Goal: Connect with others: Connect with others

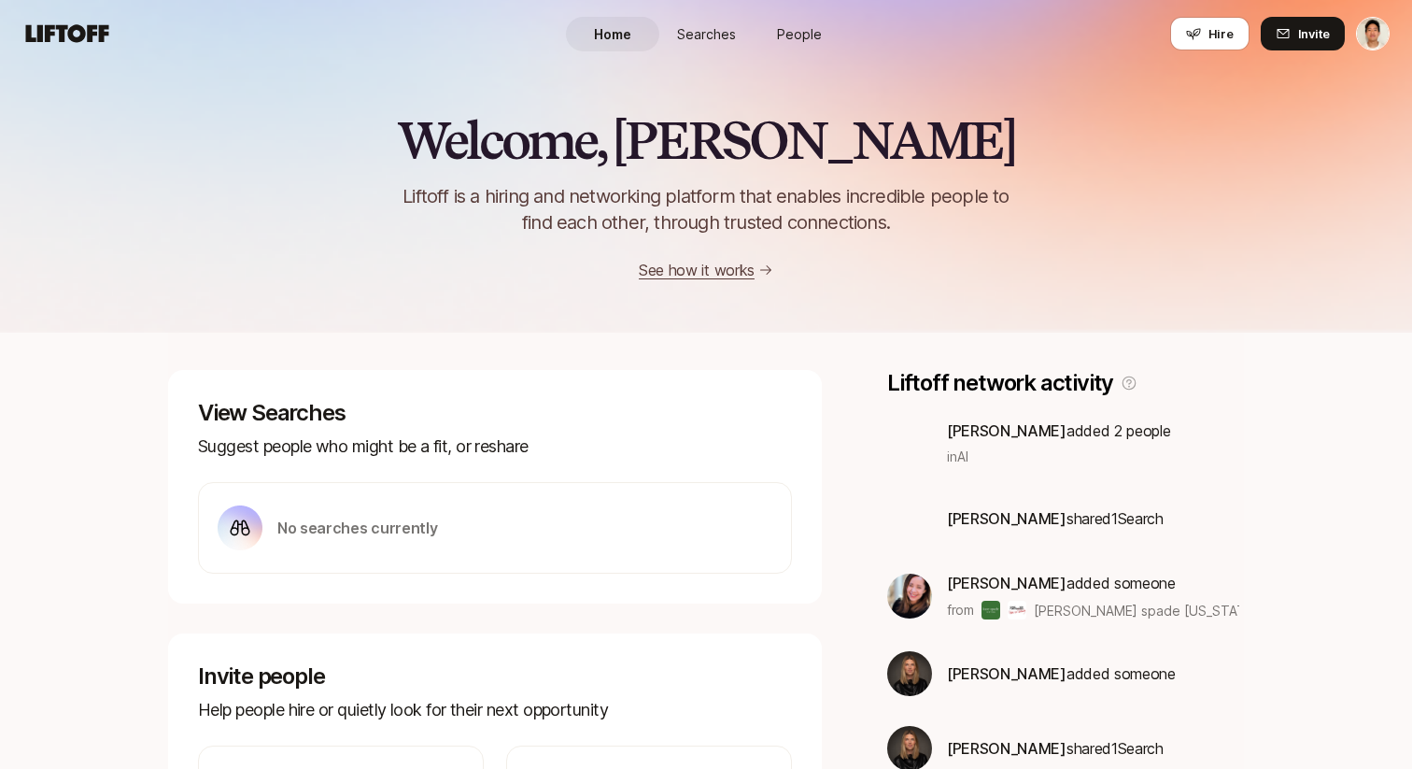
click at [813, 44] on link "People" at bounding box center [799, 34] width 93 height 35
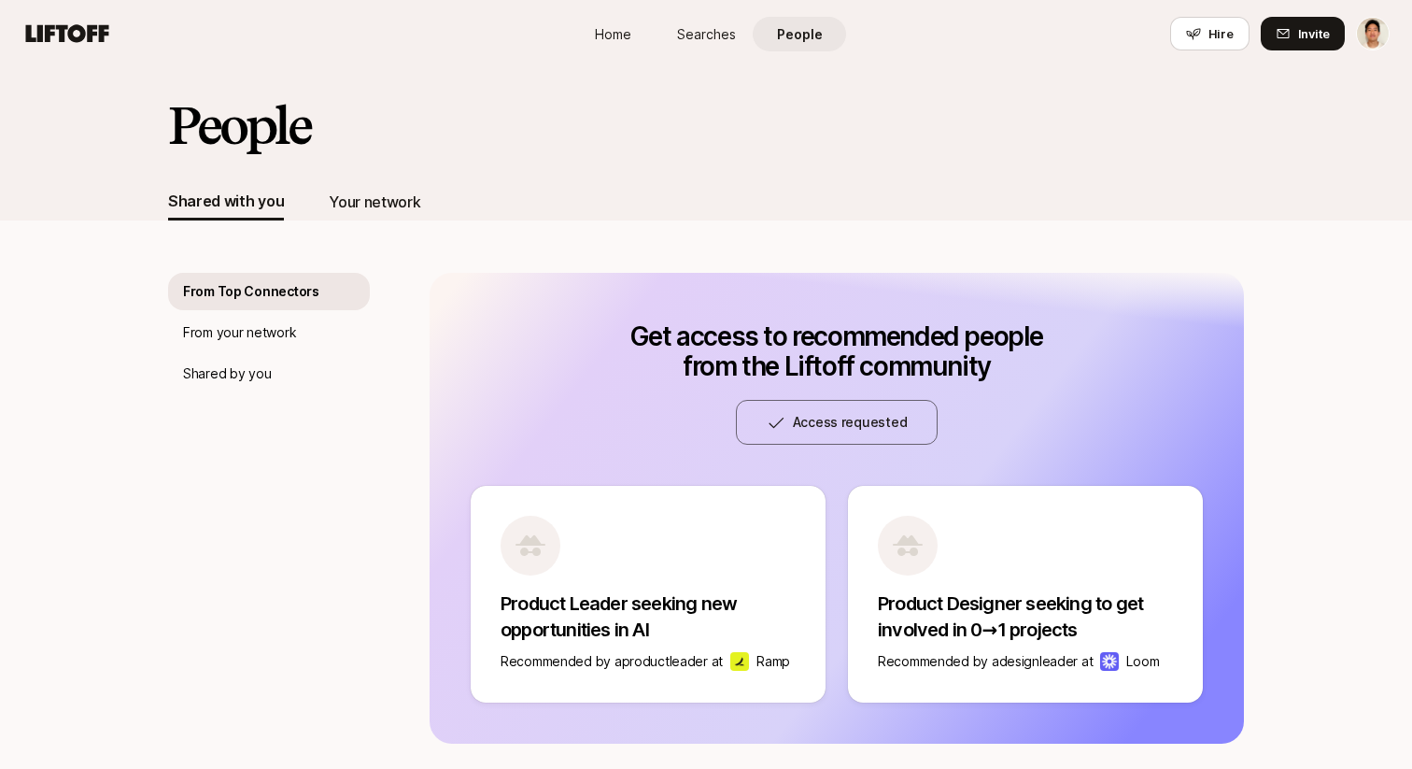
click at [374, 203] on div "Your network" at bounding box center [375, 202] width 92 height 24
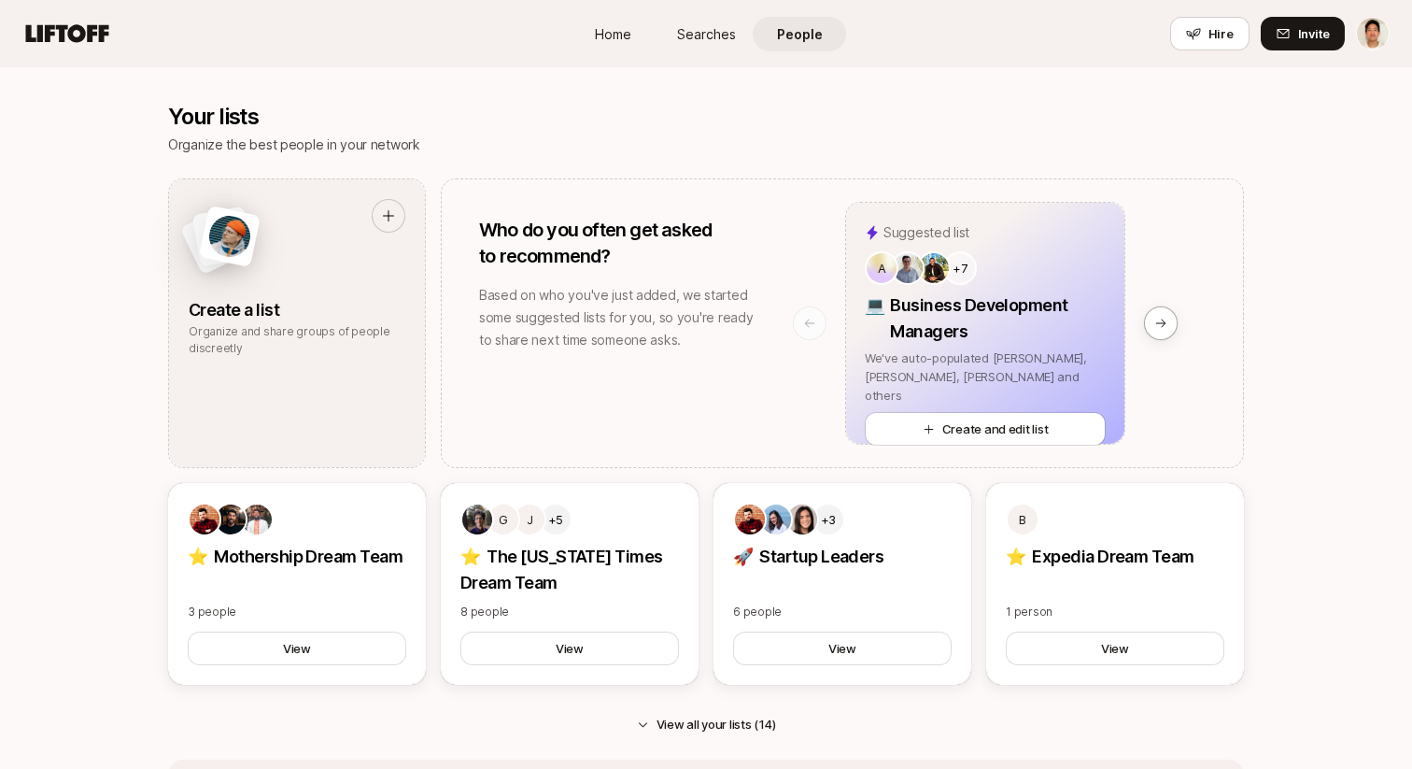
scroll to position [1435, 0]
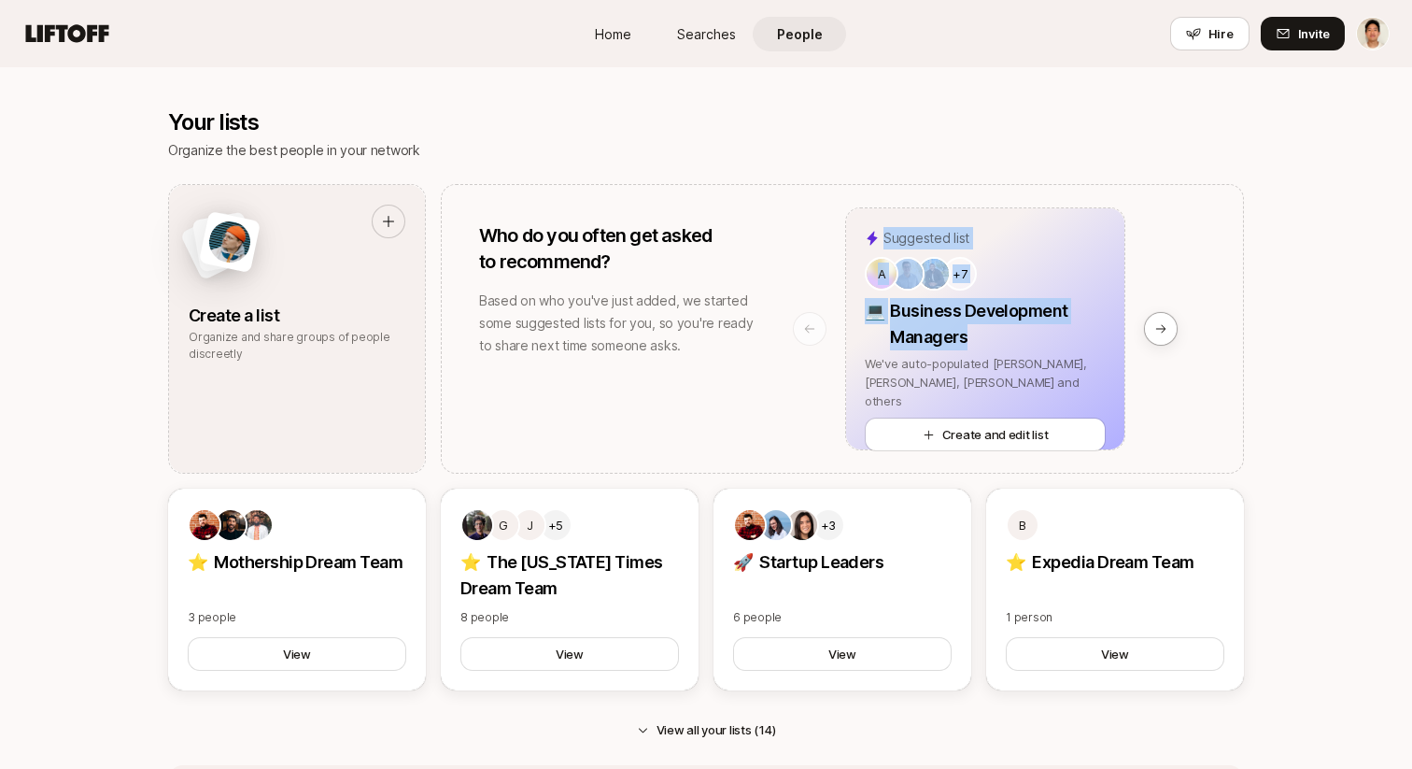
drag, startPoint x: 1036, startPoint y: 328, endPoint x: 787, endPoint y: 301, distance: 249.9
click at [787, 301] on div "Who do you often get asked to recommend? Based on who you've just added, we sta…" at bounding box center [842, 329] width 803 height 290
click at [1139, 346] on div "Suggested list A +7 💻 Business Development Managers We've auto-populated Aatish…" at bounding box center [1018, 329] width 450 height 288
click at [1140, 318] on div "Suggested list A +7 💻 Business Development Managers We've auto-populated Aatish…" at bounding box center [1018, 329] width 450 height 288
click at [1154, 326] on icon at bounding box center [1160, 328] width 13 height 13
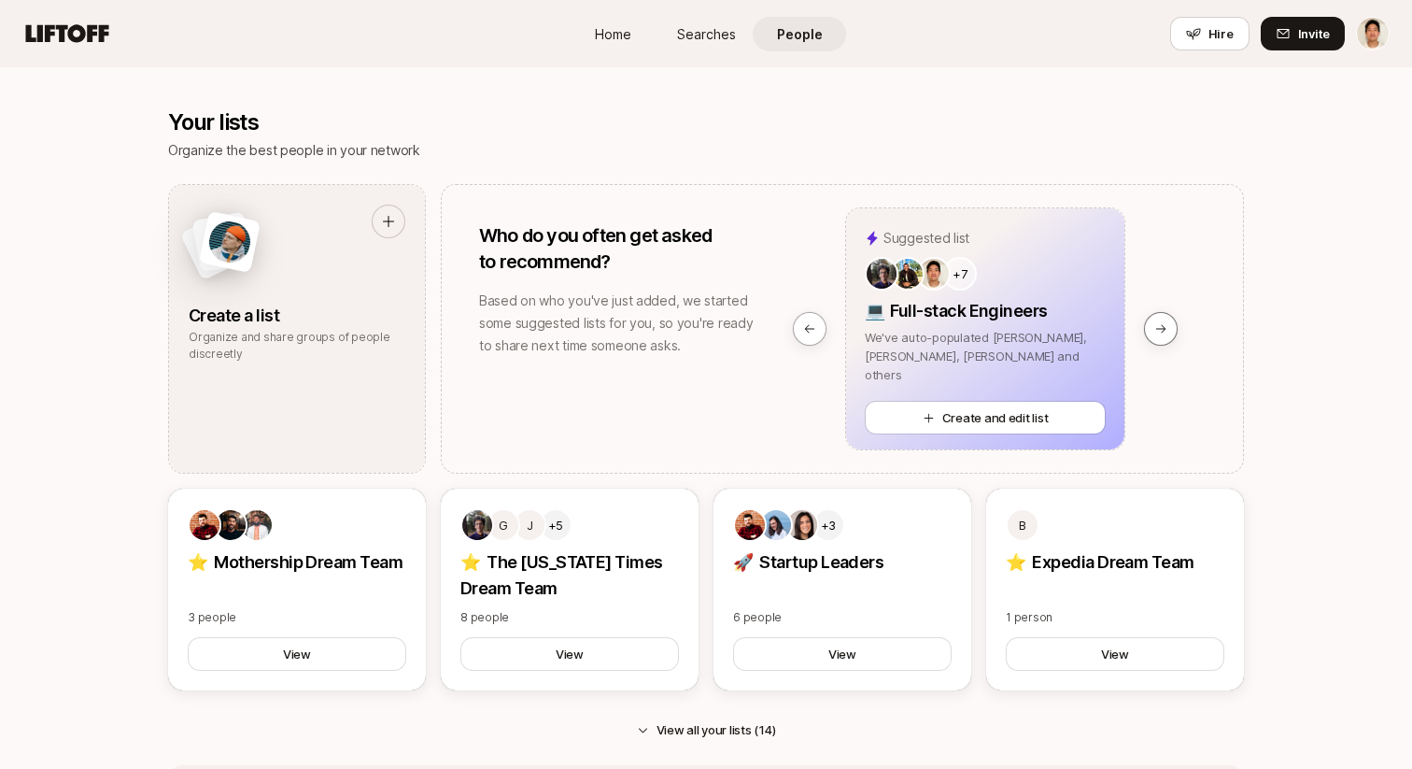
click at [1154, 326] on icon at bounding box center [1160, 328] width 13 height 13
click at [1162, 333] on icon at bounding box center [1160, 328] width 13 height 13
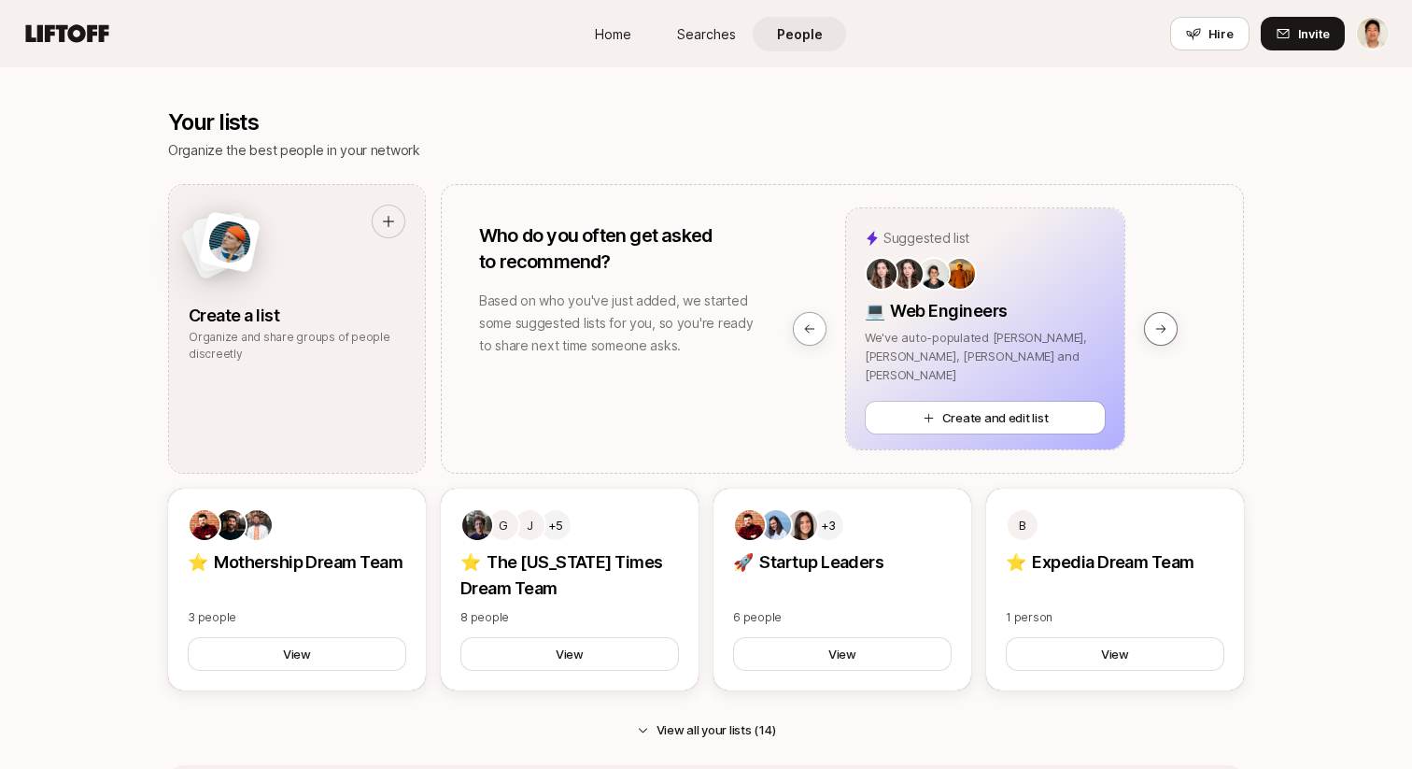
click at [1162, 333] on icon at bounding box center [1160, 328] width 13 height 13
click at [813, 322] on icon at bounding box center [809, 328] width 13 height 13
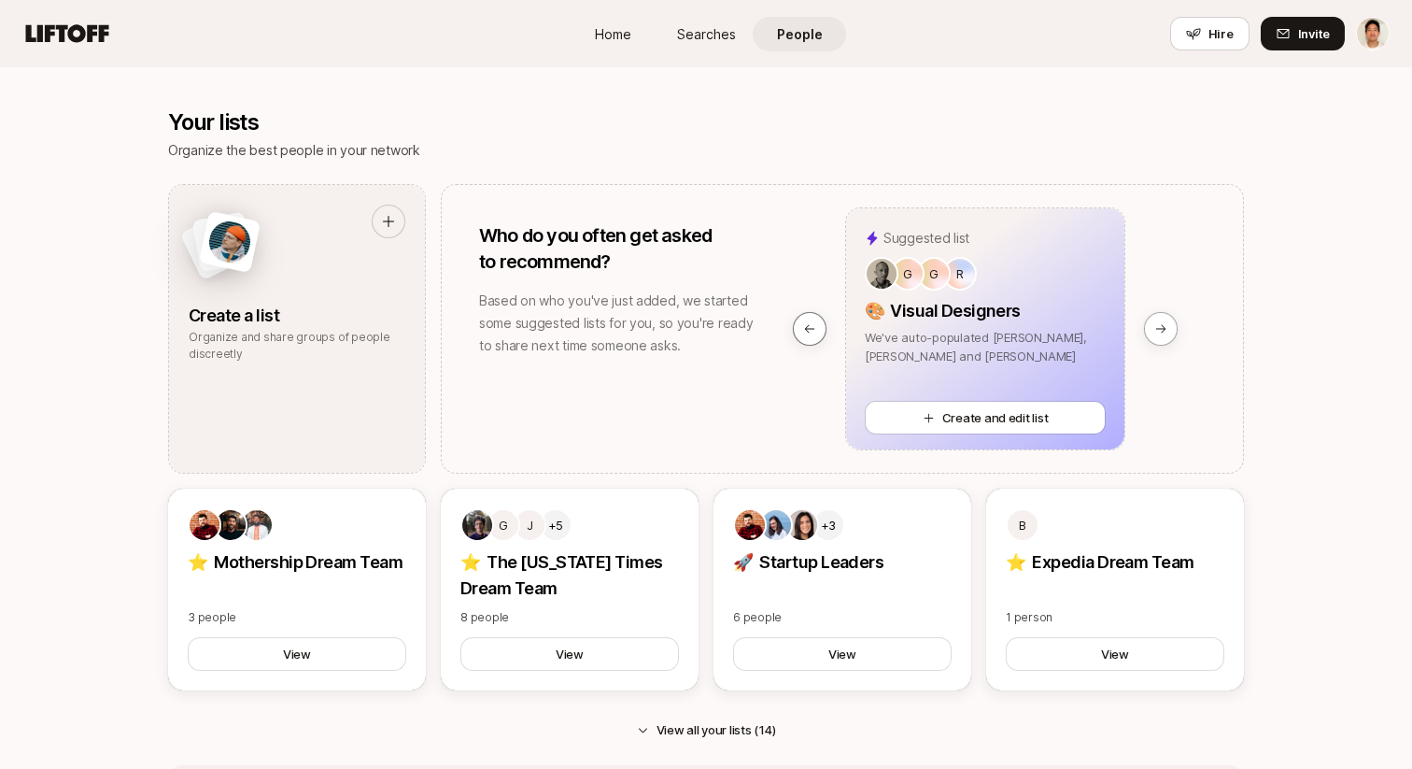
click at [813, 322] on icon at bounding box center [809, 328] width 13 height 13
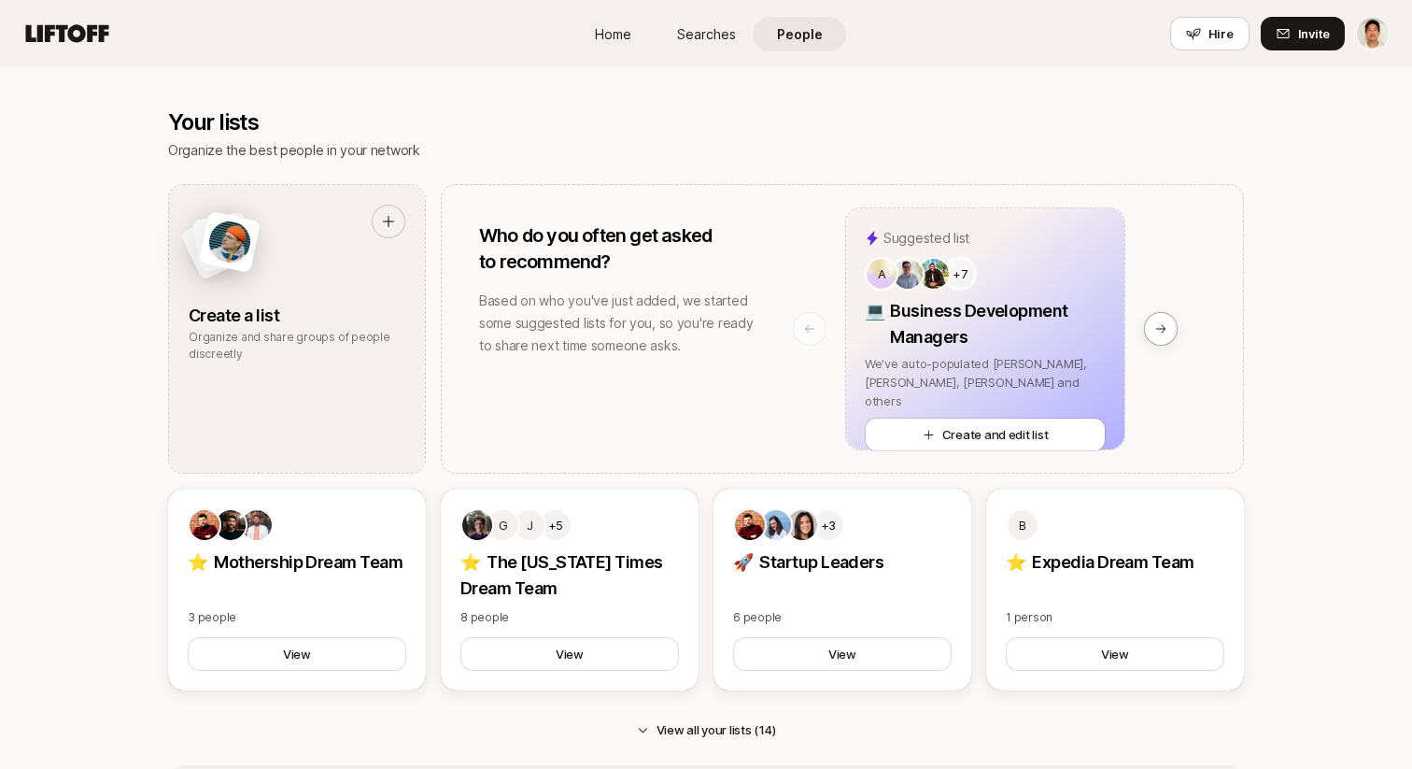
click at [813, 322] on icon at bounding box center [809, 328] width 13 height 13
click at [1151, 323] on button at bounding box center [1161, 329] width 34 height 34
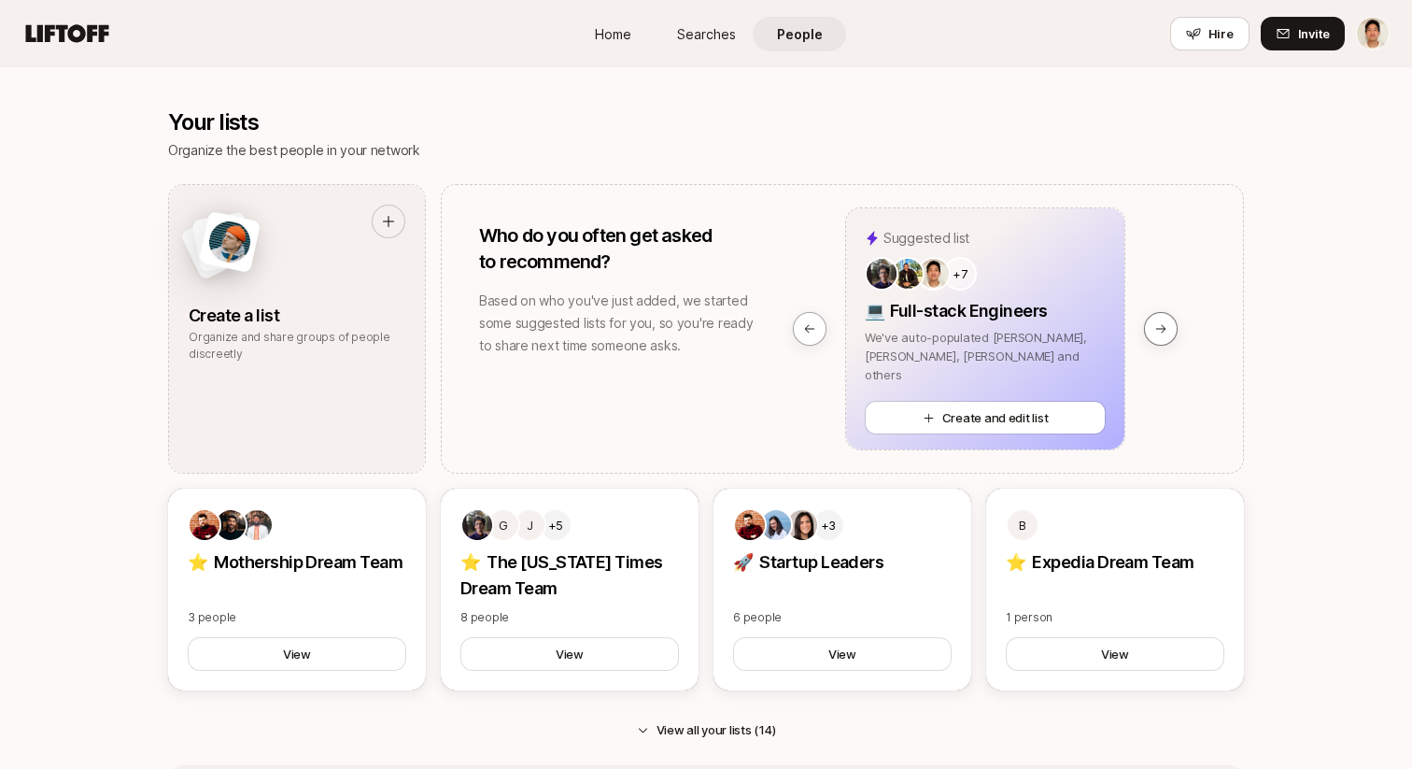
click at [1151, 323] on button at bounding box center [1161, 329] width 34 height 34
click at [815, 322] on icon at bounding box center [809, 328] width 13 height 13
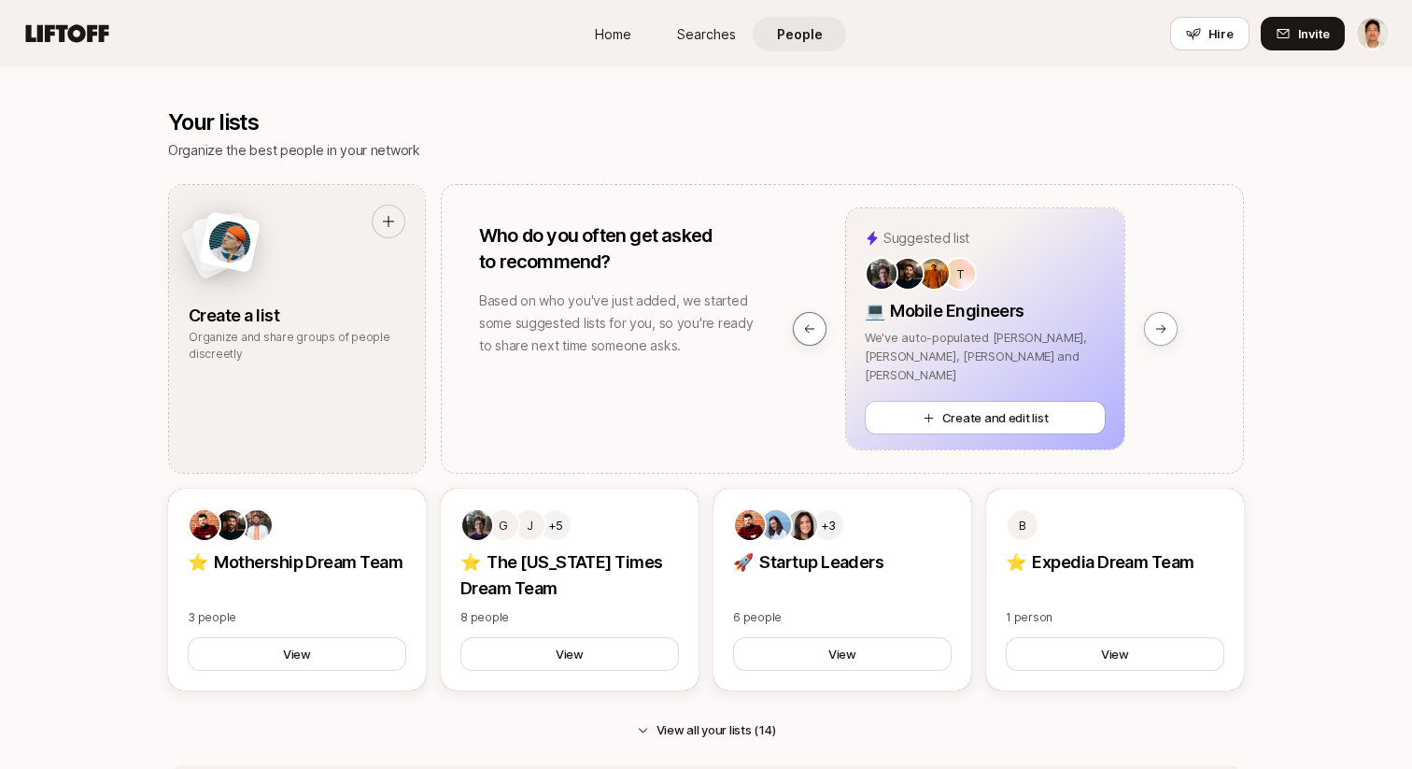
click at [815, 322] on icon at bounding box center [809, 328] width 13 height 13
click at [1162, 332] on icon at bounding box center [1160, 328] width 13 height 13
click at [804, 322] on icon at bounding box center [809, 328] width 13 height 13
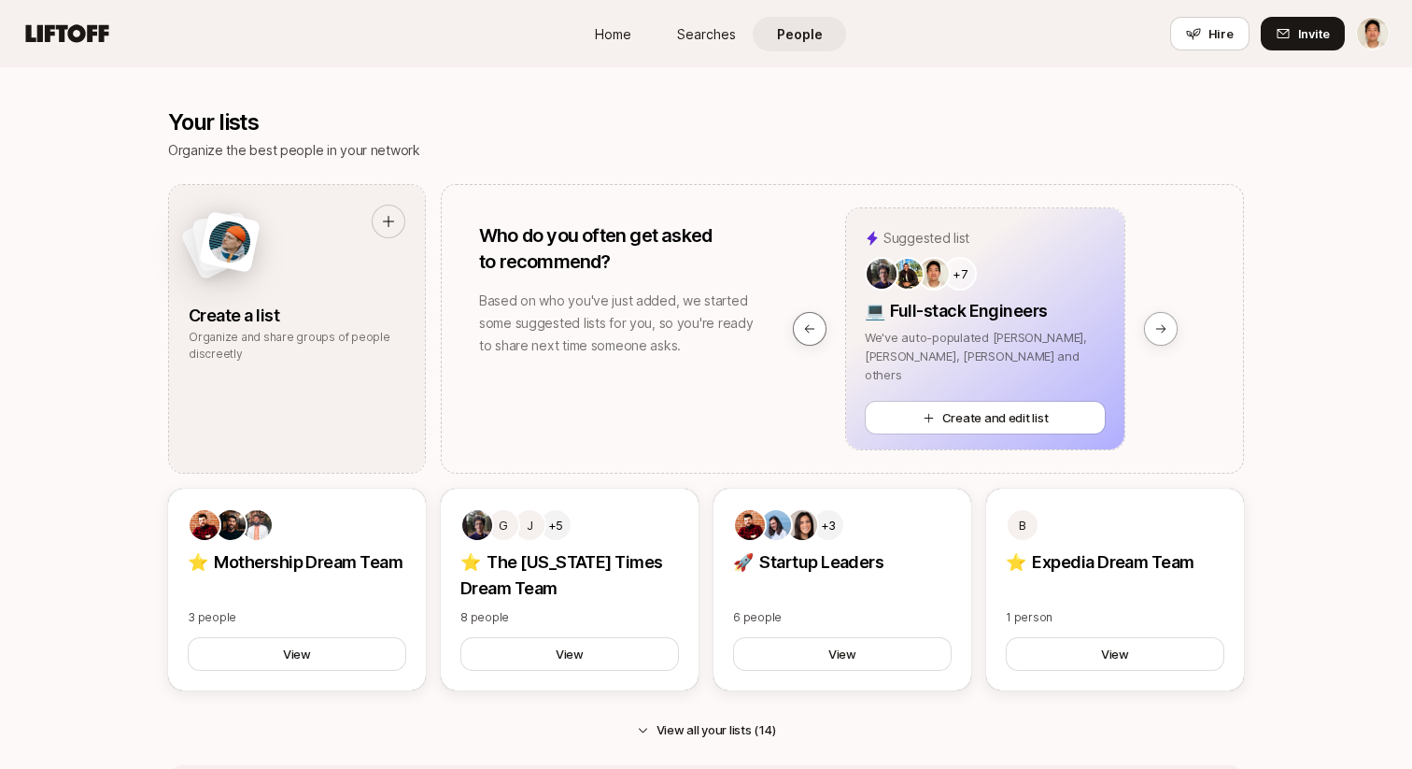
click at [804, 322] on icon at bounding box center [809, 328] width 13 height 13
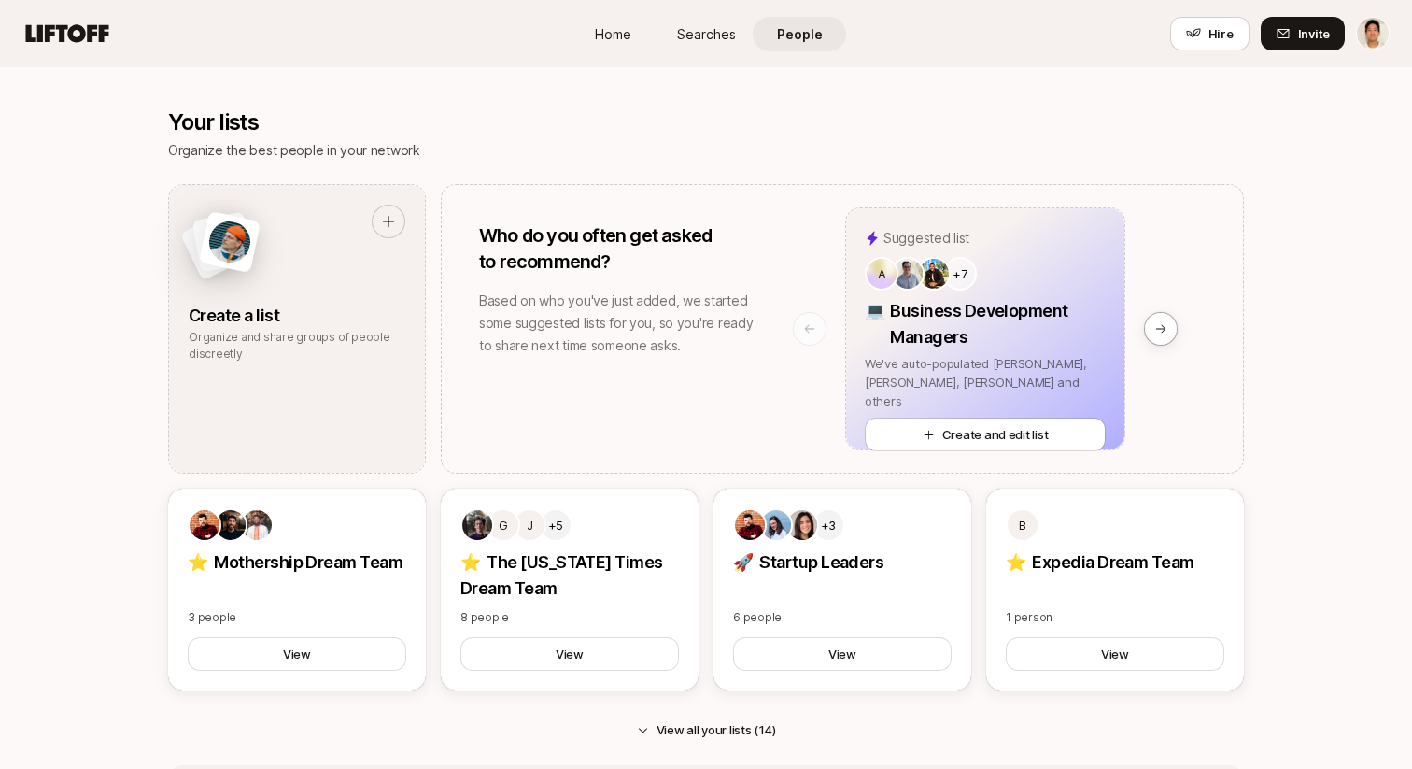
click at [804, 322] on icon at bounding box center [809, 328] width 13 height 13
click at [1161, 335] on button at bounding box center [1161, 329] width 34 height 34
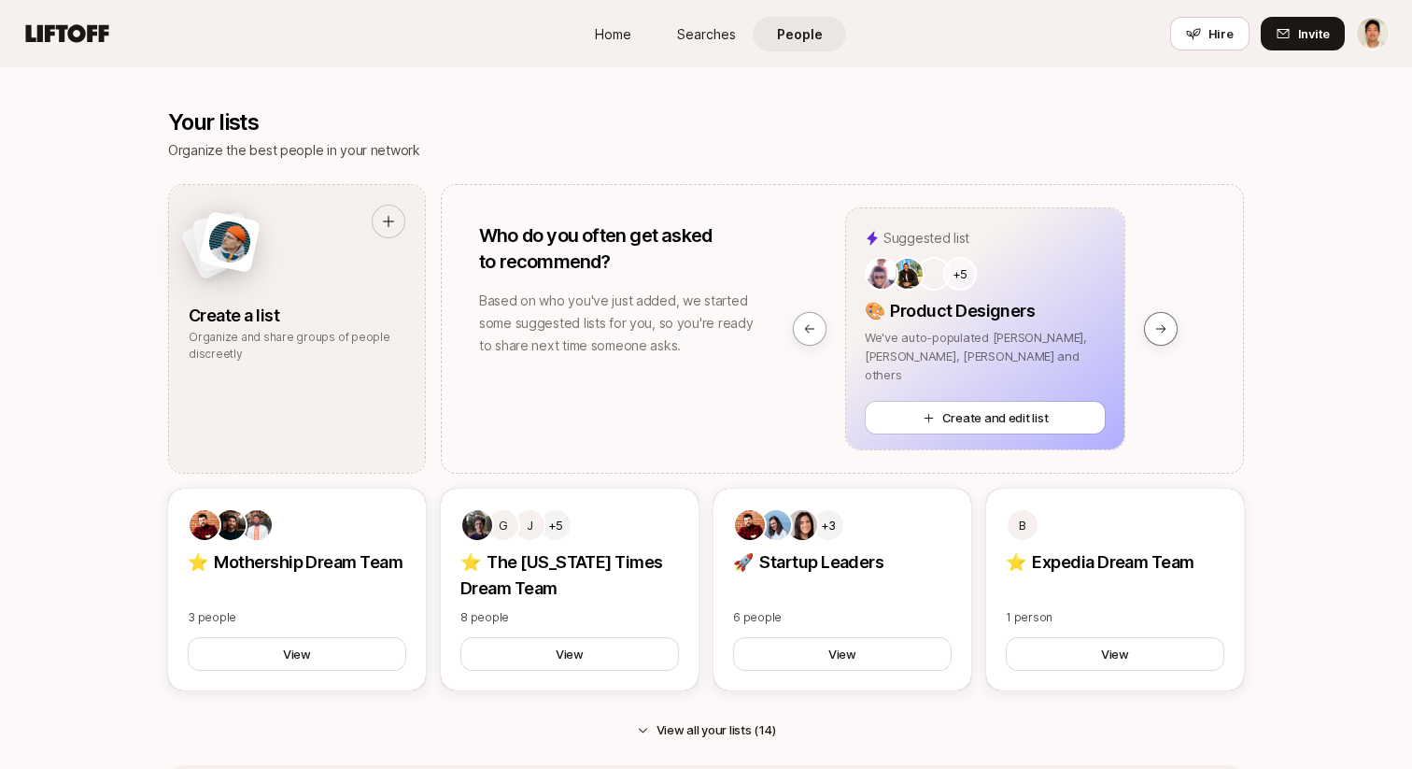
click at [1161, 335] on button at bounding box center [1161, 329] width 34 height 34
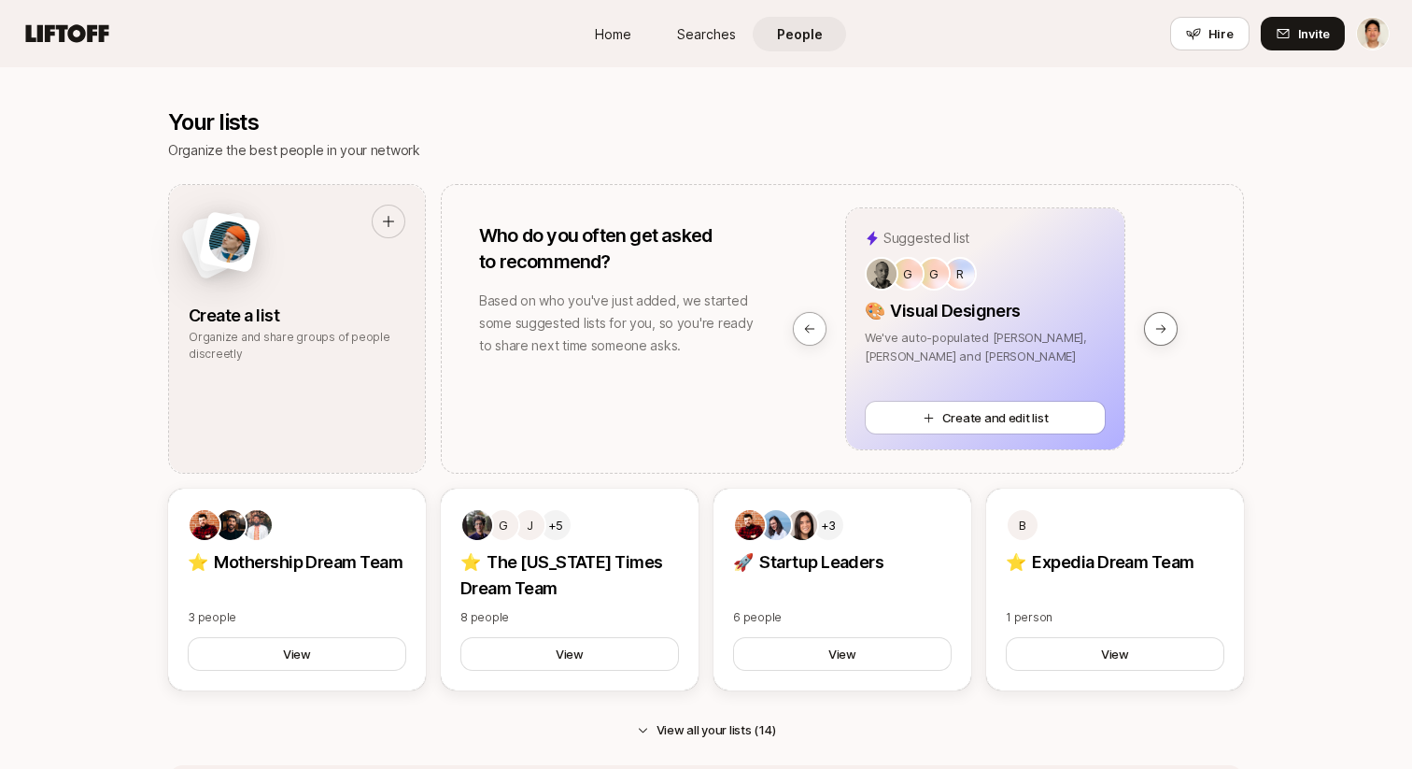
click at [1161, 335] on button at bounding box center [1161, 329] width 34 height 34
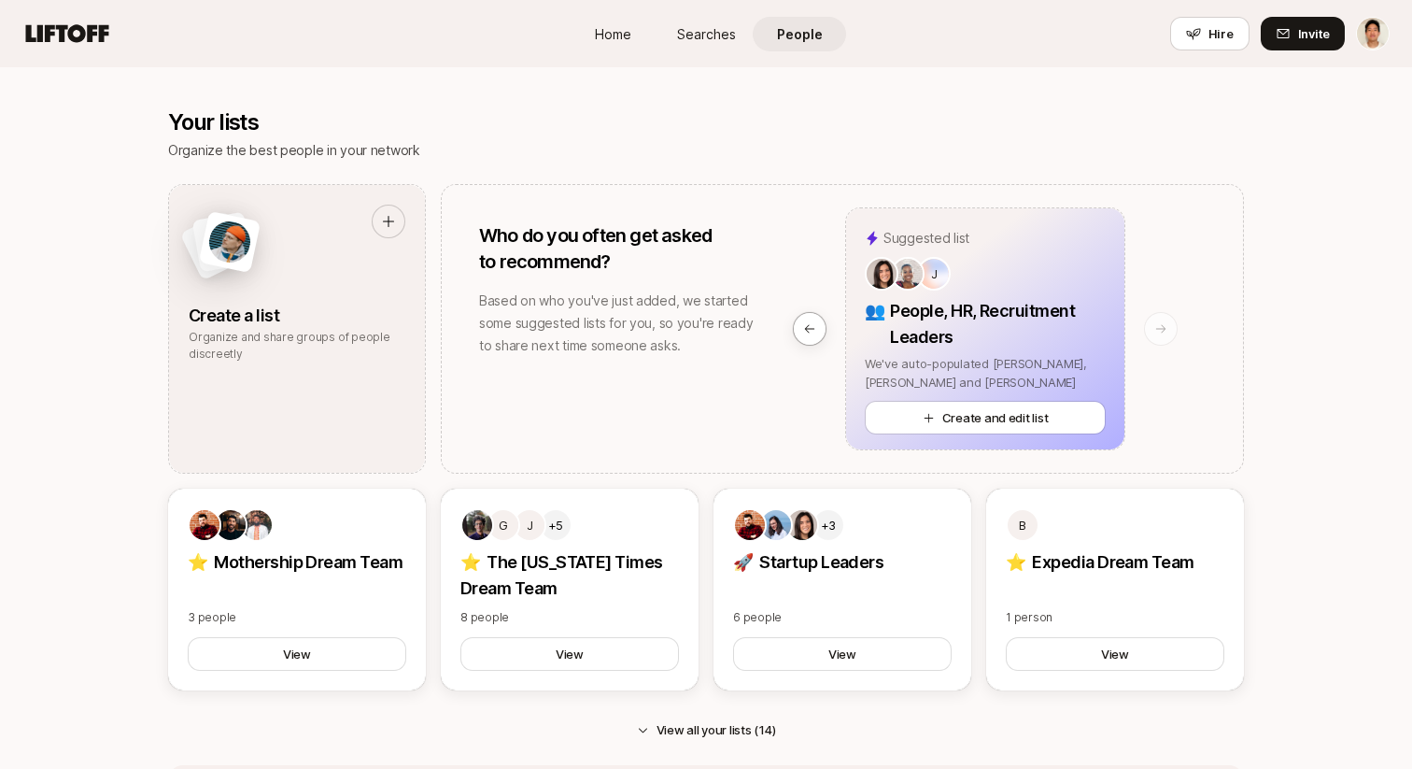
click at [1161, 335] on button at bounding box center [1161, 329] width 34 height 34
click at [772, 386] on div "Who do you often get asked to recommend? Based on who you've just added, we sta…" at bounding box center [842, 329] width 803 height 290
click at [805, 332] on icon at bounding box center [809, 328] width 13 height 13
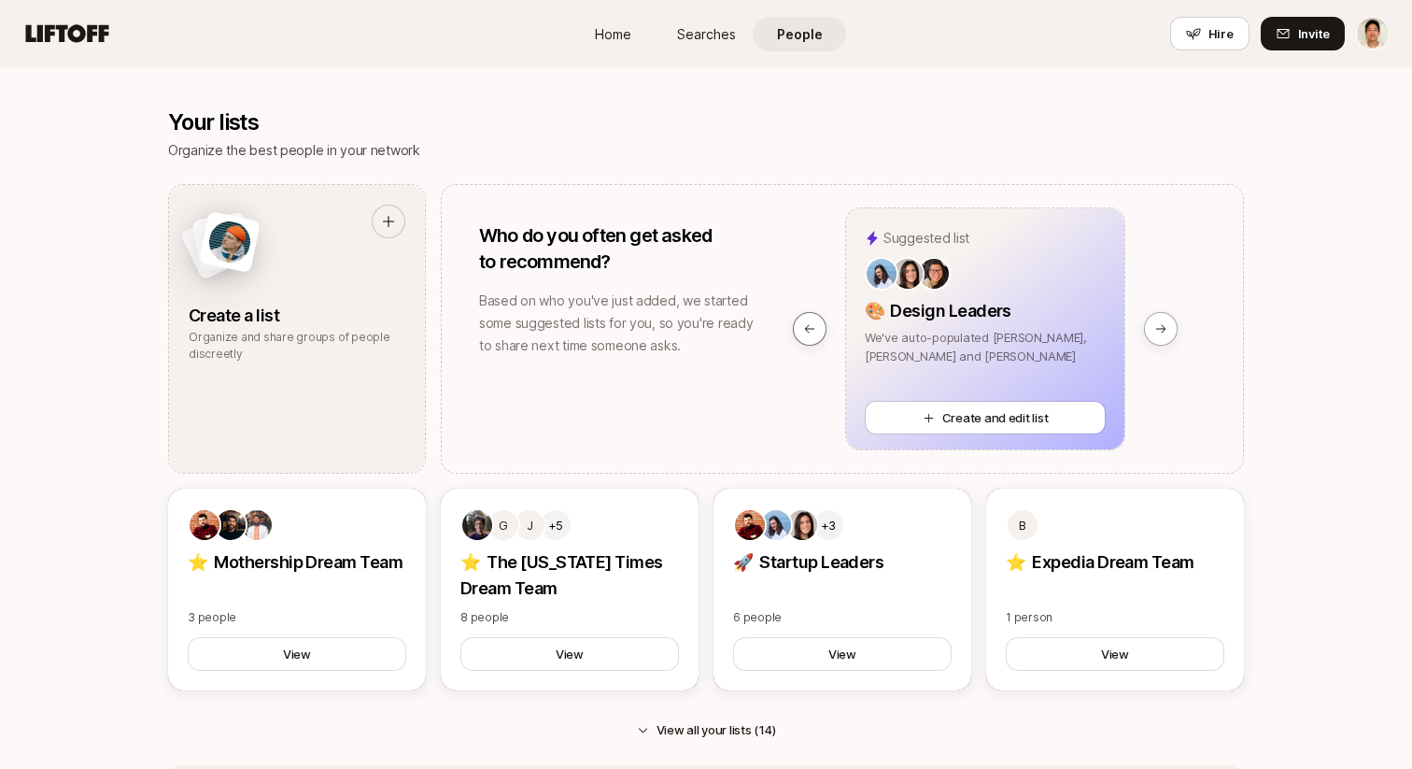
click at [805, 332] on icon at bounding box center [809, 328] width 13 height 13
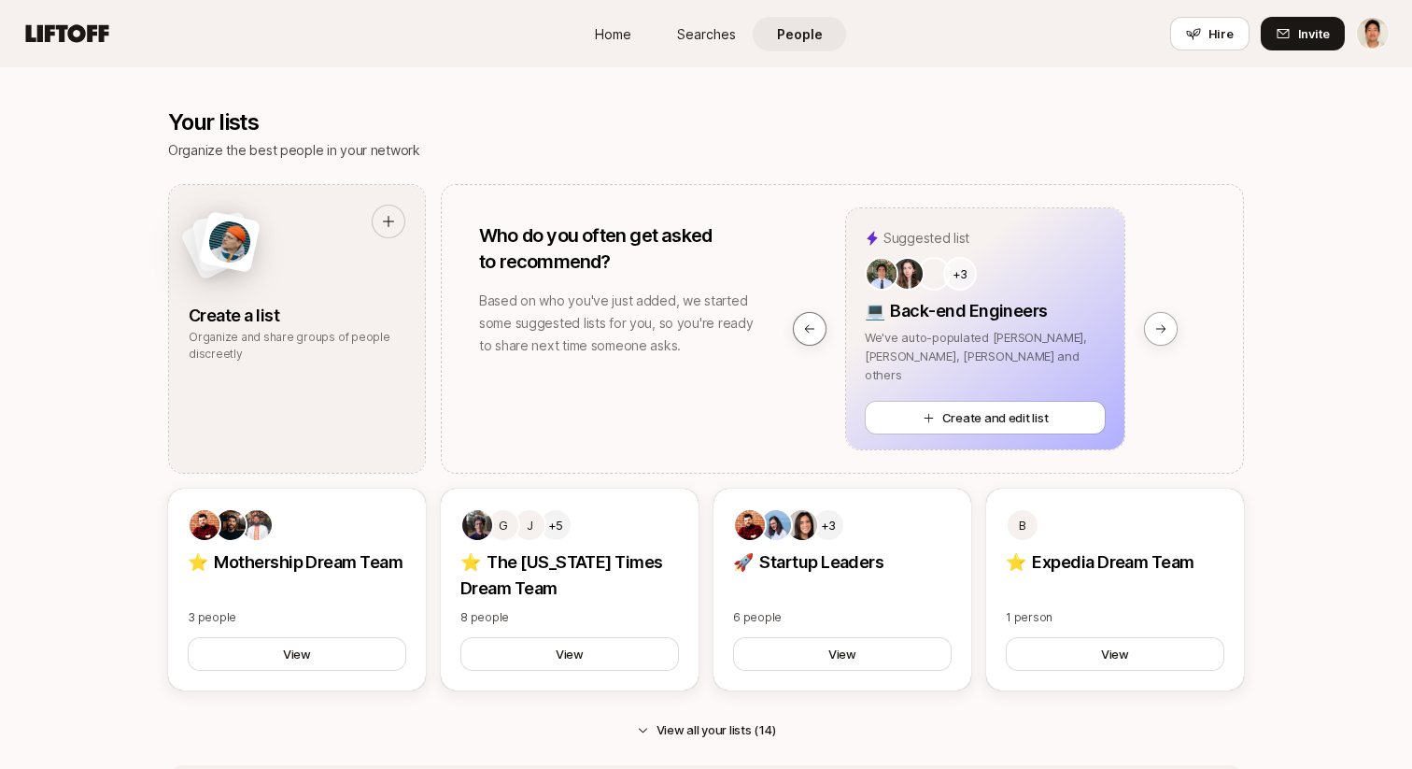
click at [805, 332] on icon at bounding box center [809, 328] width 13 height 13
click at [810, 332] on icon at bounding box center [809, 328] width 13 height 13
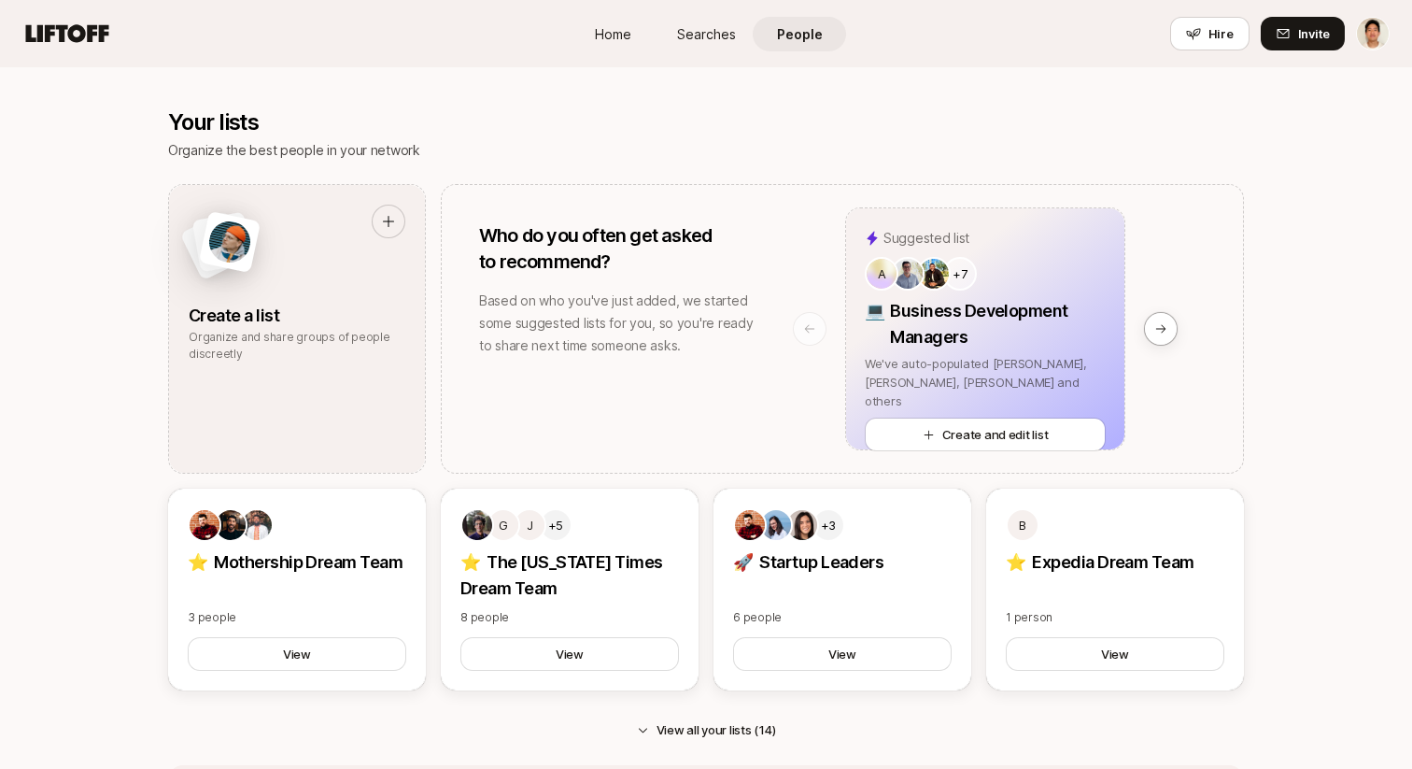
click at [810, 332] on icon at bounding box center [809, 328] width 13 height 13
click at [1146, 322] on button at bounding box center [1161, 329] width 34 height 34
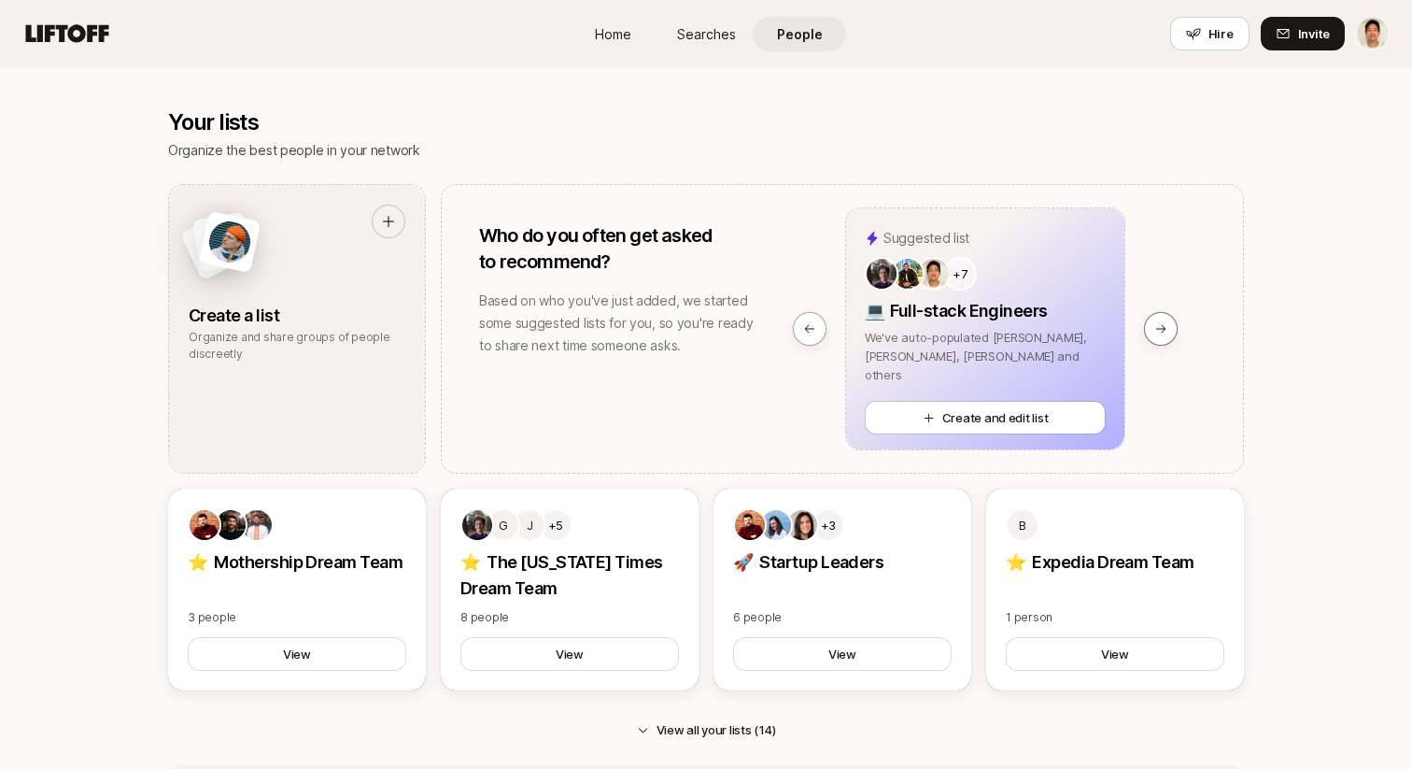
click at [1146, 322] on button at bounding box center [1161, 329] width 34 height 34
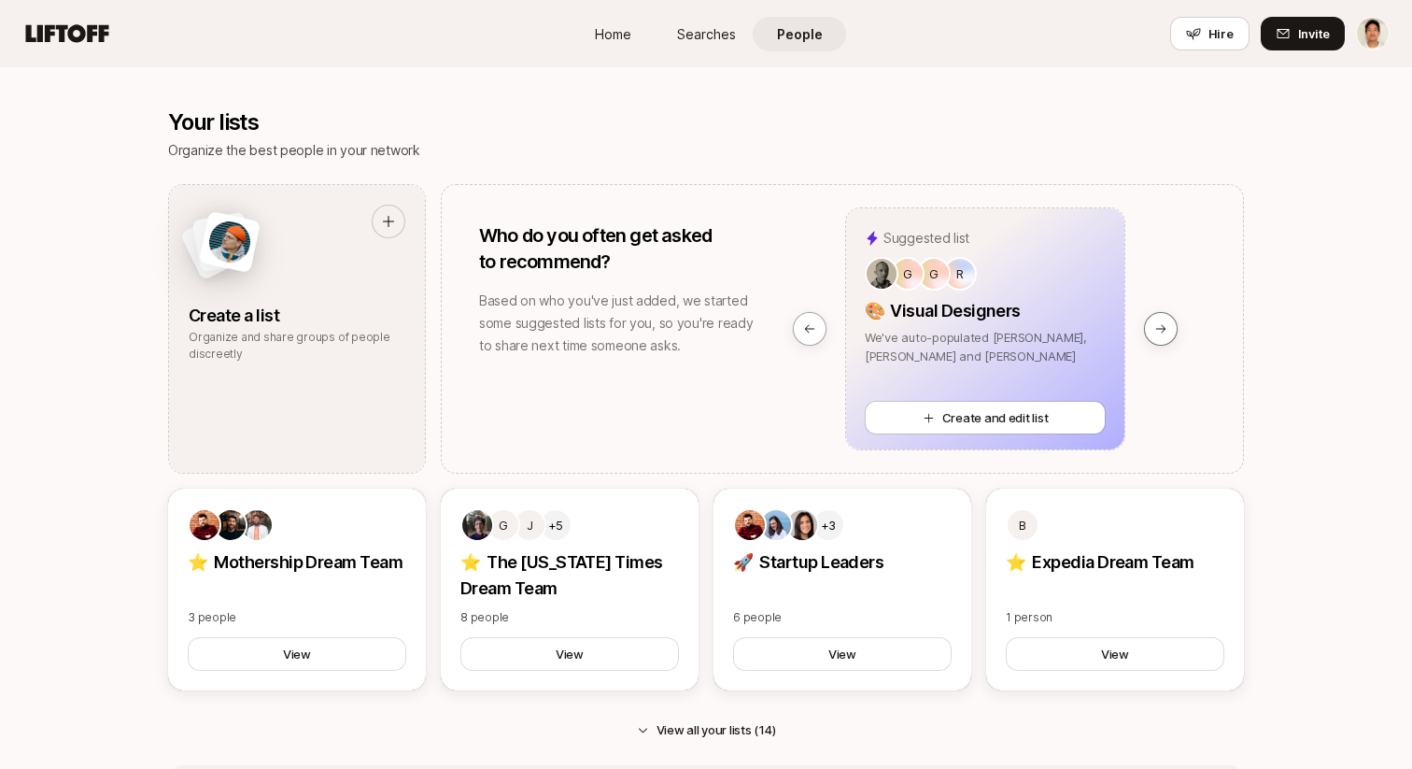
click at [1146, 322] on button at bounding box center [1161, 329] width 34 height 34
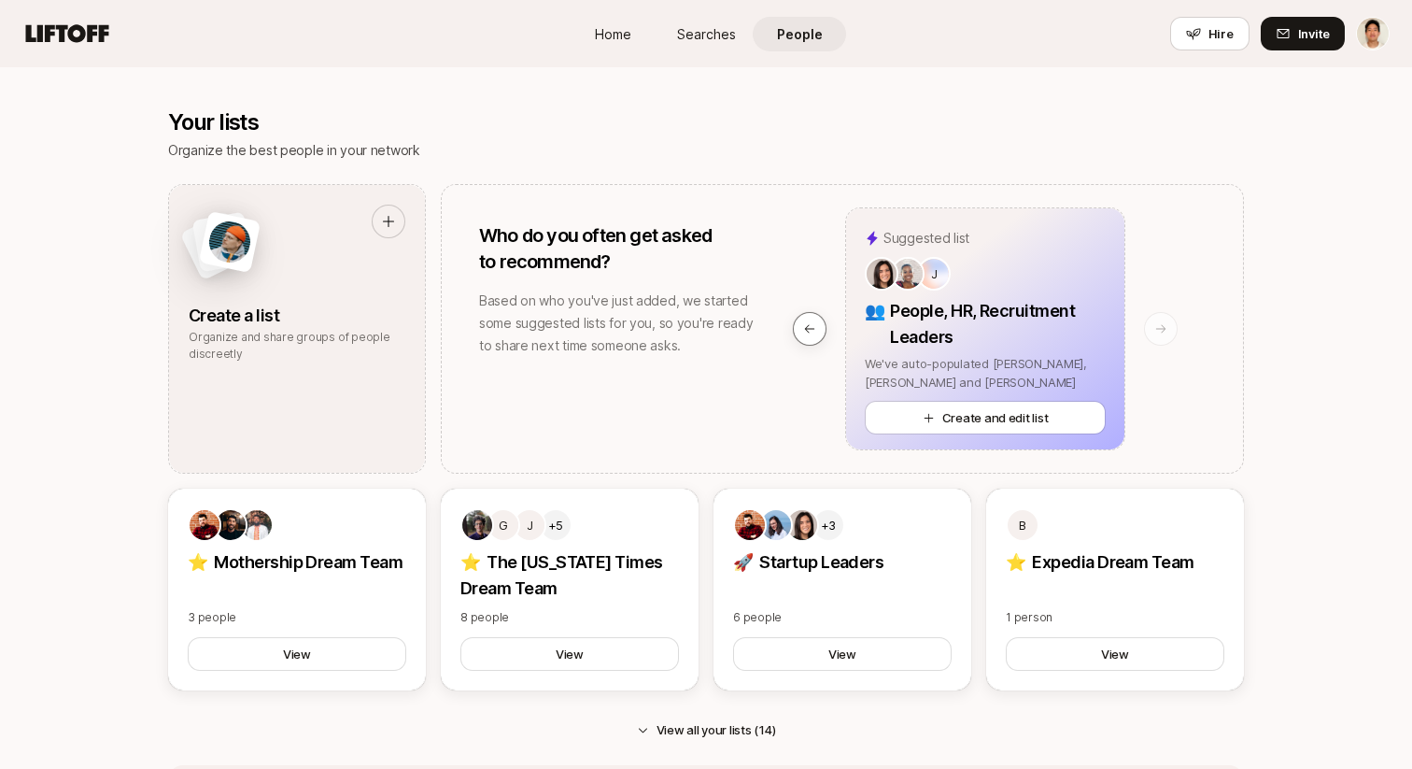
click at [811, 320] on button at bounding box center [810, 329] width 34 height 34
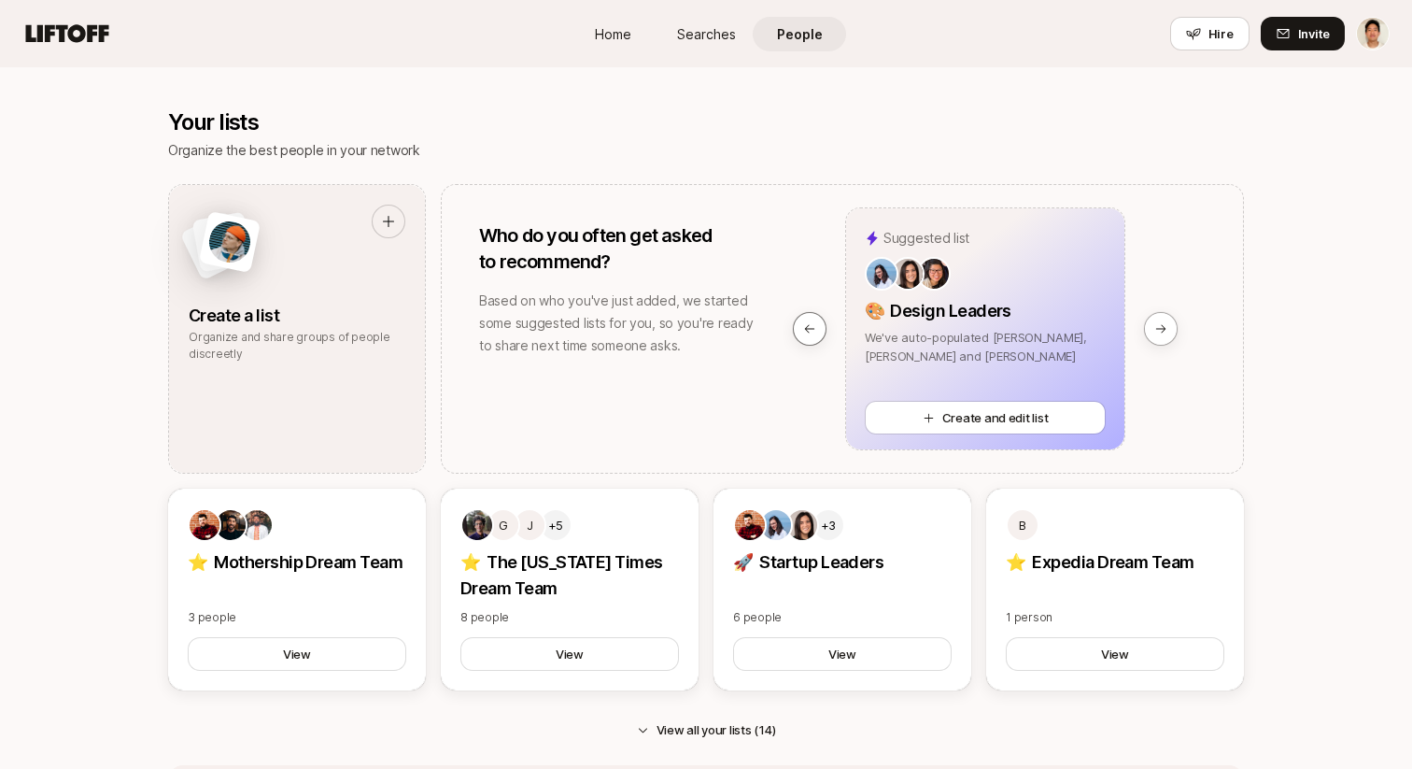
click at [811, 320] on button at bounding box center [810, 329] width 34 height 34
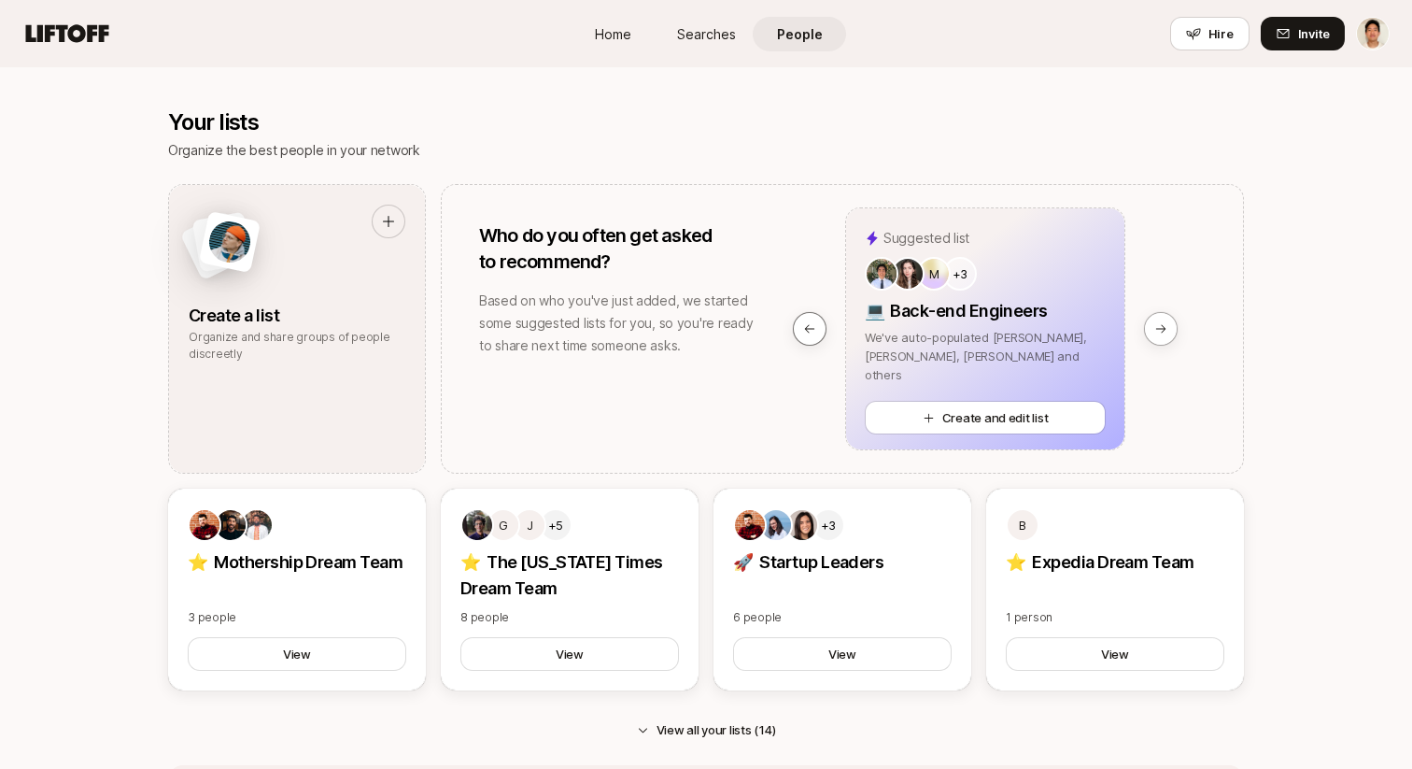
click at [811, 320] on button at bounding box center [810, 329] width 34 height 34
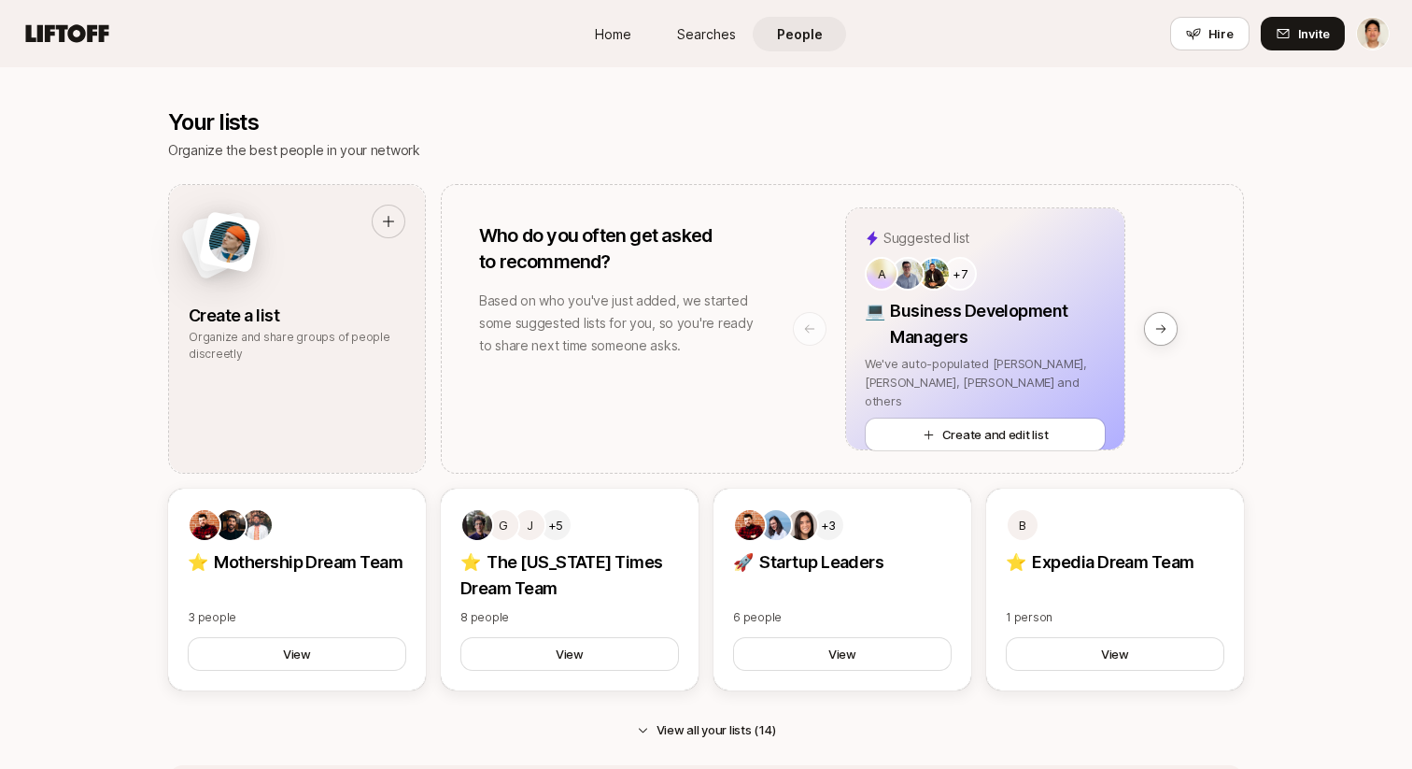
click at [651, 394] on div "Who do you often get asked to recommend? Based on who you've just added, we sta…" at bounding box center [601, 329] width 318 height 288
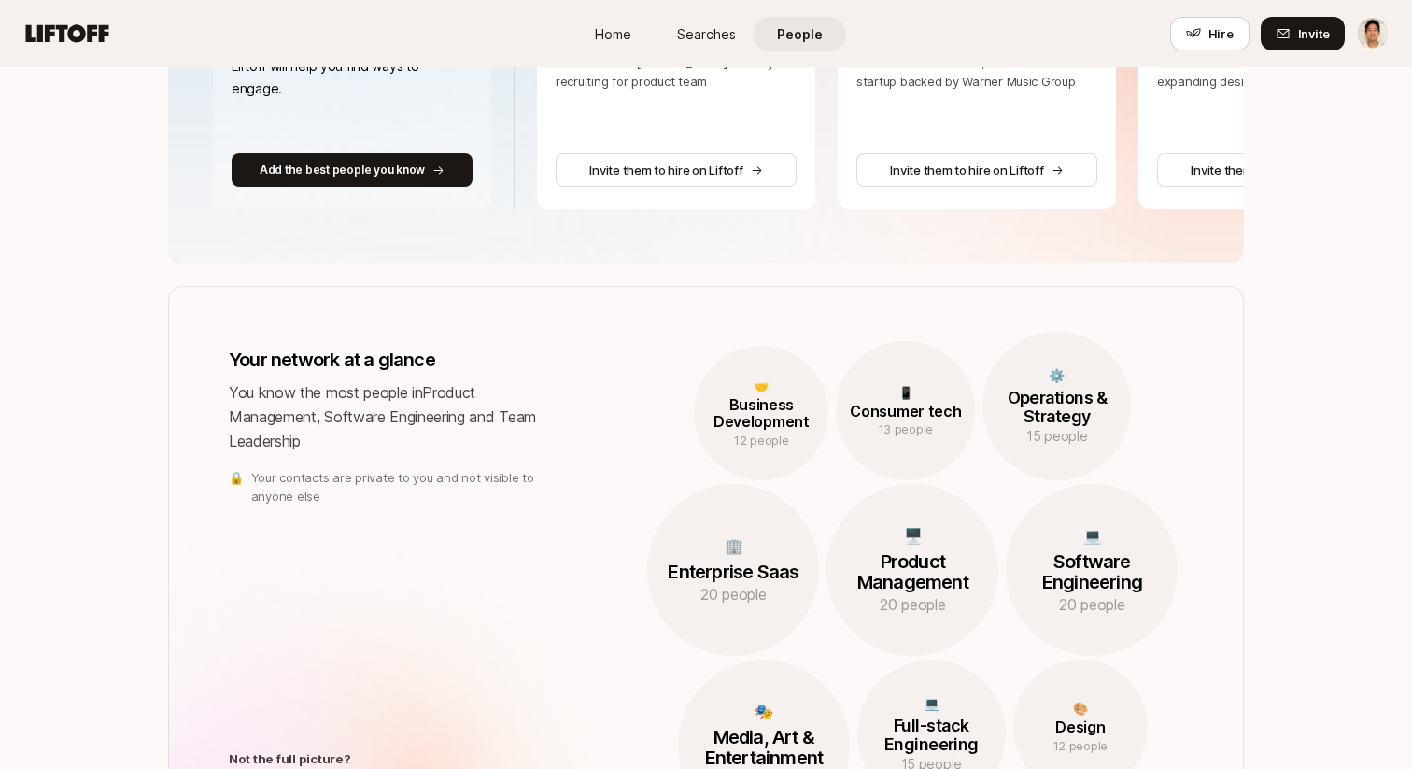
scroll to position [0, 0]
